Goal: Find specific page/section: Find specific page/section

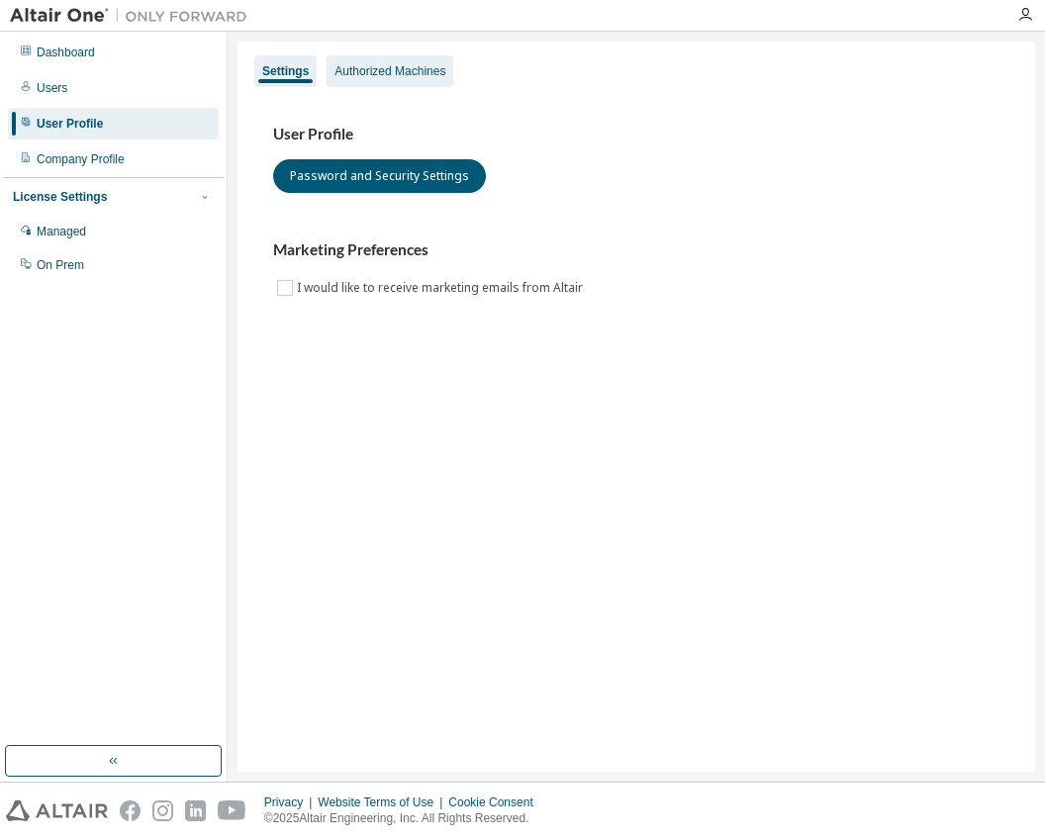
click at [376, 70] on div "Authorized Machines" at bounding box center [389, 71] width 111 height 16
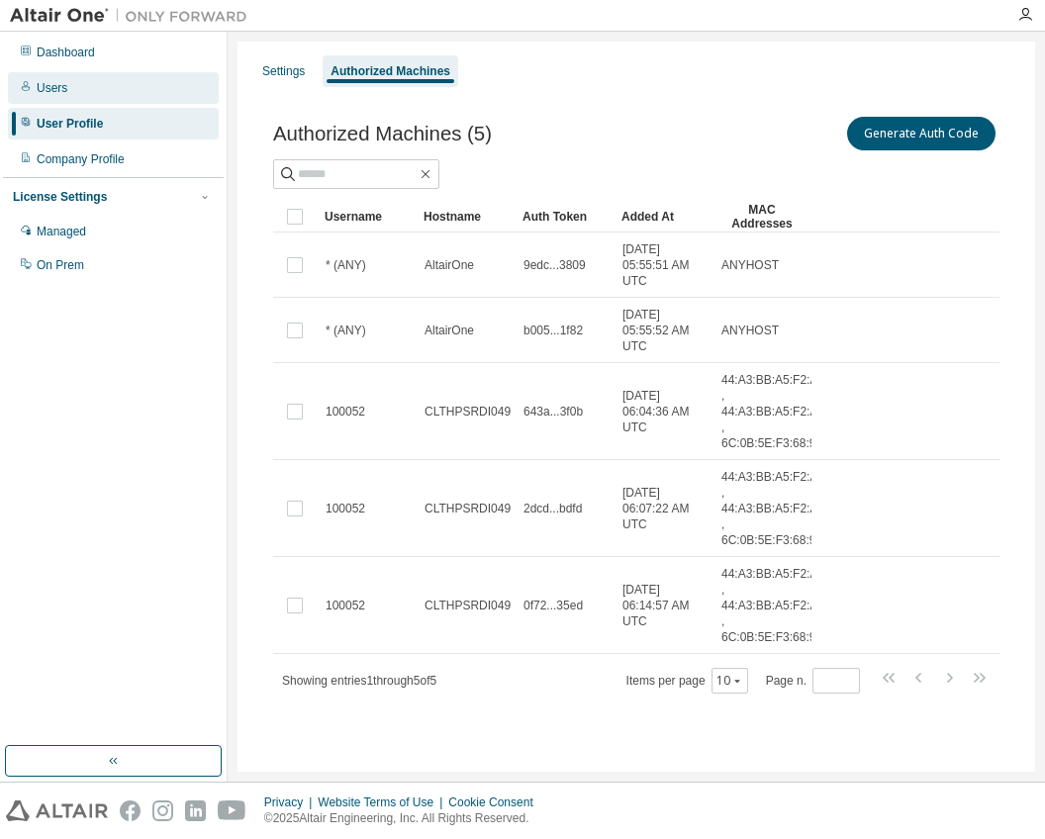
click at [63, 103] on div "Users" at bounding box center [113, 88] width 211 height 32
